Goal: Information Seeking & Learning: Learn about a topic

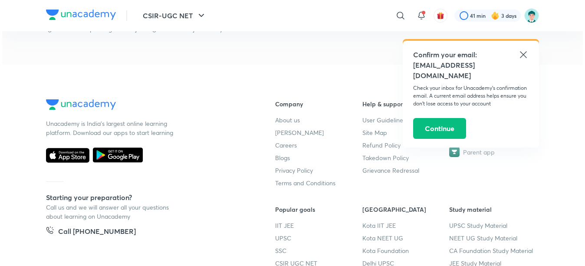
scroll to position [479, 0]
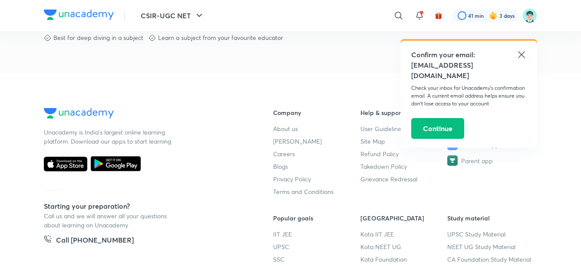
click at [185, 14] on button "CSIR-UGC NET" at bounding box center [172, 15] width 74 height 17
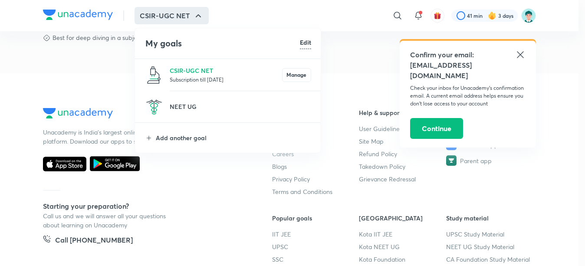
click at [211, 82] on p "Subscription till [DATE]" at bounding box center [226, 79] width 112 height 9
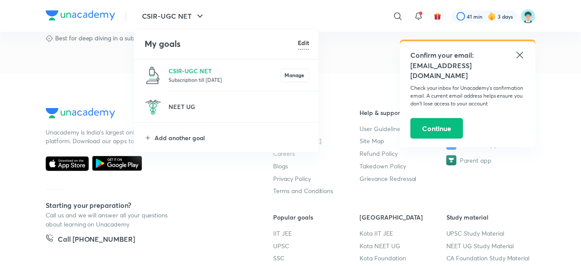
scroll to position [0, 0]
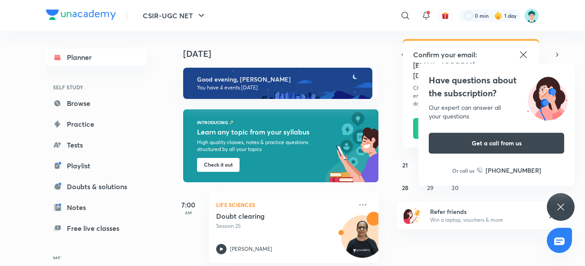
click at [201, 54] on h4 "[DATE]" at bounding box center [285, 54] width 204 height 10
click at [459, 153] on div "Have questions about the subscription? Our expert can answer all your questions…" at bounding box center [497, 124] width 156 height 122
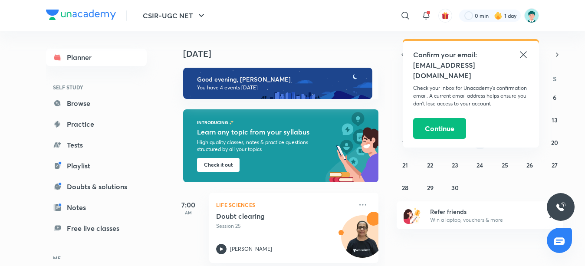
click at [484, 147] on button "17" at bounding box center [480, 142] width 14 height 14
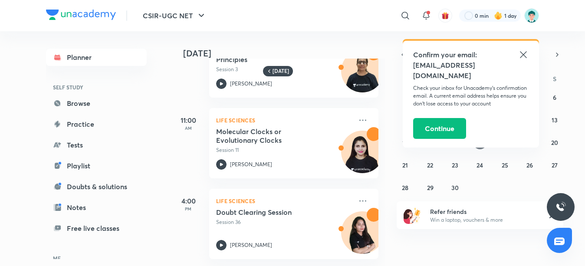
scroll to position [49, 0]
click at [269, 208] on h5 "Doubt Clearing Session" at bounding box center [270, 212] width 108 height 9
click at [270, 208] on h5 "Doubt Clearing Session" at bounding box center [270, 212] width 108 height 9
click at [346, 12] on div "​" at bounding box center [334, 15] width 160 height 21
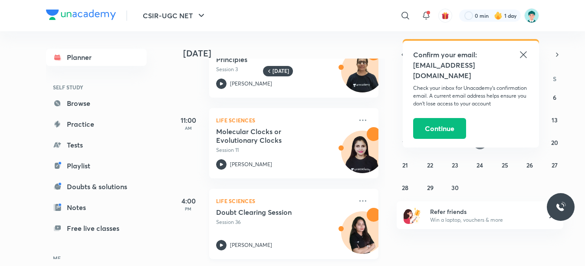
click at [284, 218] on p "Session 36" at bounding box center [284, 222] width 136 height 8
click at [260, 208] on h5 "Doubt Clearing Session" at bounding box center [270, 212] width 108 height 9
click at [505, 144] on abbr "18" at bounding box center [505, 143] width 6 height 8
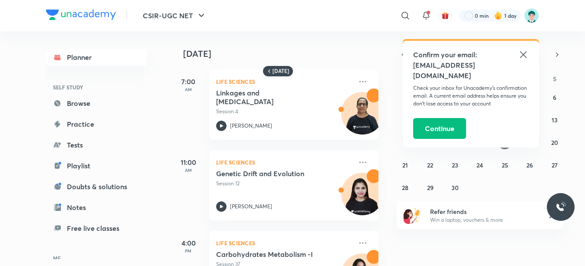
drag, startPoint x: 559, startPoint y: 56, endPoint x: 406, endPoint y: 63, distance: 153.5
click at [406, 63] on div "CSIR-UGC NET ​ Confirm your email: [EMAIL_ADDRESS][DOMAIN_NAME] Check your inbo…" at bounding box center [292, 133] width 585 height 266
click at [525, 56] on icon at bounding box center [523, 54] width 7 height 7
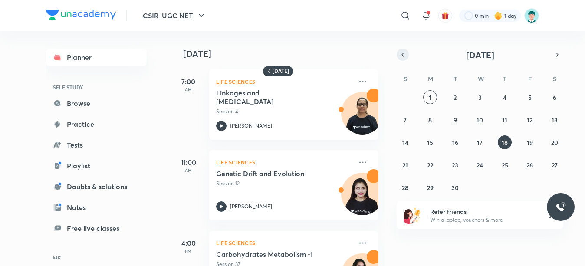
click at [401, 59] on div "[DATE]" at bounding box center [480, 55] width 167 height 12
click at [401, 58] on icon "button" at bounding box center [403, 55] width 7 height 8
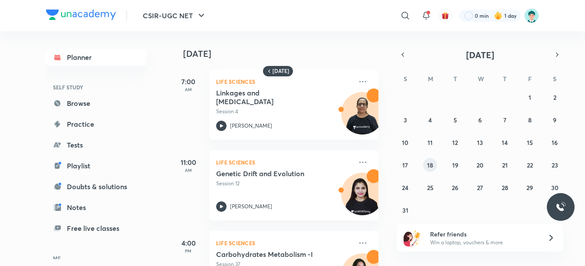
click at [428, 165] on abbr "18" at bounding box center [430, 165] width 6 height 8
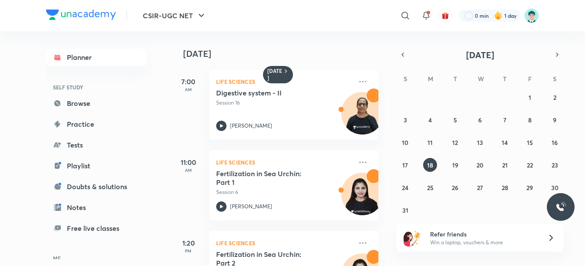
scroll to position [200, 0]
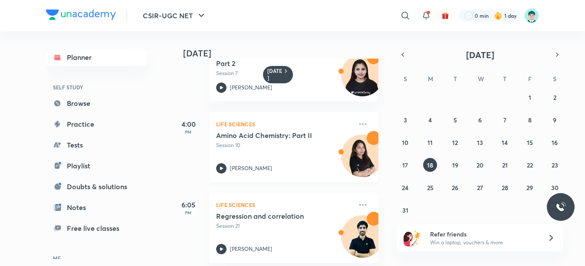
click at [317, 145] on p "Session 10" at bounding box center [284, 146] width 136 height 8
